Goal: Task Accomplishment & Management: Complete application form

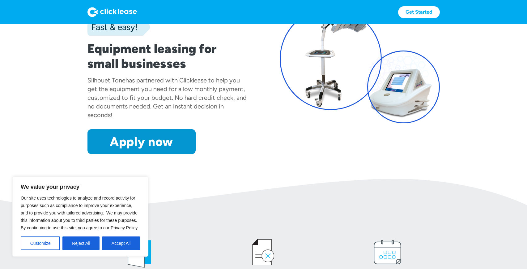
scroll to position [63, 0]
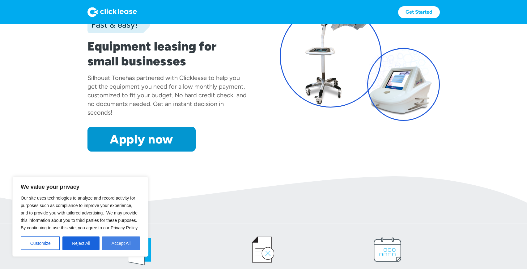
click at [113, 247] on button "Accept All" at bounding box center [121, 243] width 38 height 14
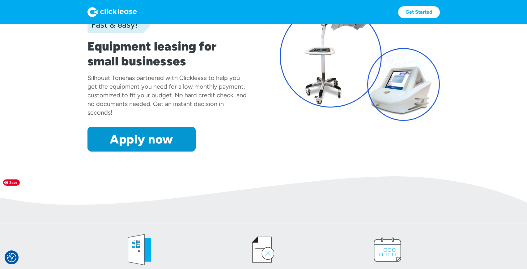
scroll to position [78, 0]
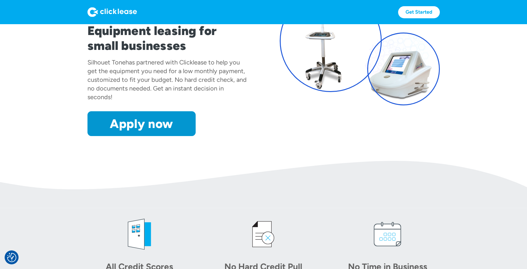
click at [158, 109] on div "Fast & easy! Equipment leasing for small businesses Silhouet Tone has partnered…" at bounding box center [168, 47] width 160 height 178
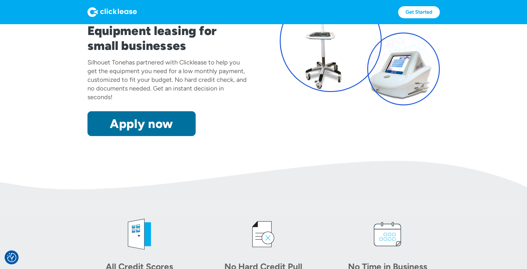
click at [156, 121] on link "Apply now" at bounding box center [142, 123] width 108 height 25
